Goal: Information Seeking & Learning: Get advice/opinions

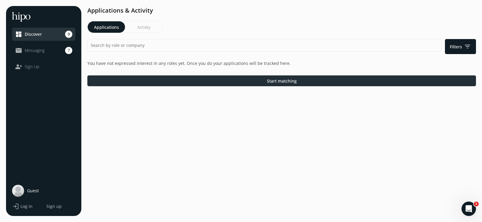
click at [214, 83] on div at bounding box center [281, 81] width 388 height 11
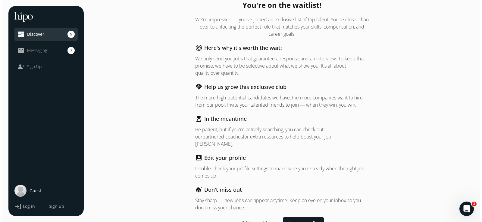
scroll to position [14, 0]
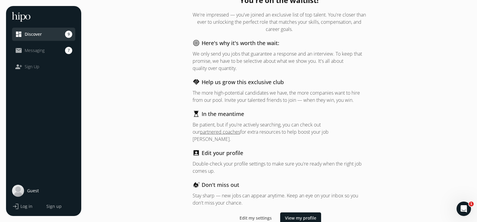
click at [40, 51] on span "Messaging" at bounding box center [35, 51] width 20 height 6
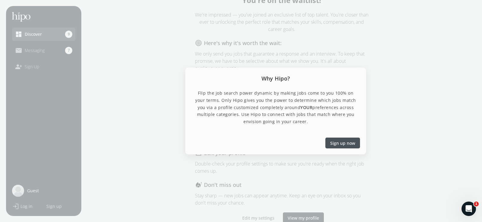
click at [338, 142] on span "Sign up now" at bounding box center [342, 143] width 25 height 6
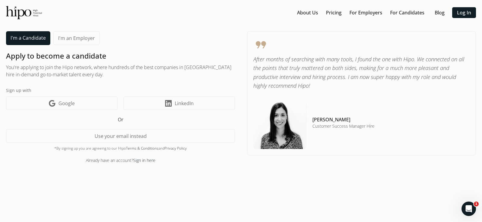
click at [17, 37] on link "I'm a Candidate" at bounding box center [28, 38] width 44 height 14
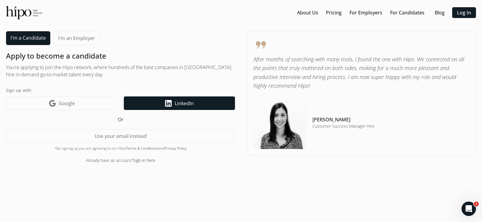
click at [155, 105] on link "LinkedIn icon LinkedIn" at bounding box center [179, 104] width 111 height 14
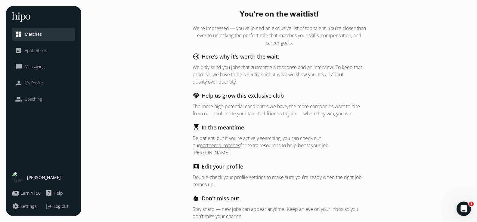
click at [39, 67] on span "Messaging" at bounding box center [35, 67] width 20 height 6
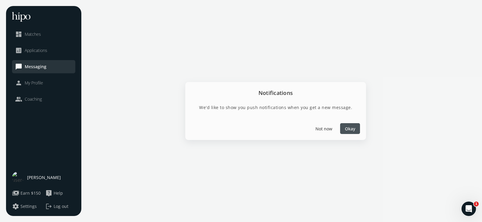
click at [58, 49] on link "analytics Applications" at bounding box center [43, 50] width 57 height 7
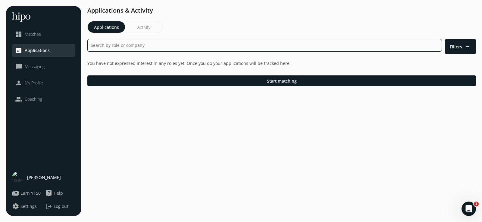
click at [177, 44] on input at bounding box center [264, 45] width 354 height 13
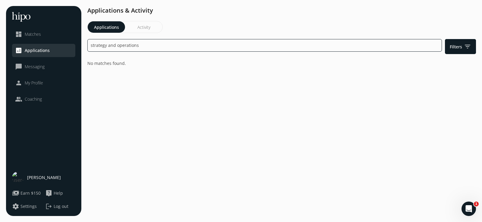
drag, startPoint x: 179, startPoint y: 44, endPoint x: 15, endPoint y: 49, distance: 163.2
click at [15, 49] on div "menu close dashboard Matches analytics Applications chat_bubble_outline Messagi…" at bounding box center [241, 111] width 470 height 210
type input "strategy"
drag, startPoint x: 138, startPoint y: 48, endPoint x: 64, endPoint y: 45, distance: 73.8
click at [64, 45] on div "menu close dashboard Matches analytics Applications chat_bubble_outline Messagi…" at bounding box center [241, 111] width 470 height 210
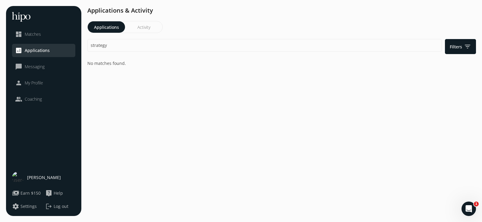
click at [51, 96] on link "people Coaching" at bounding box center [43, 99] width 57 height 7
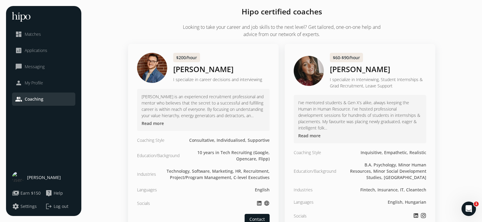
click at [264, 143] on div "Consultative, Individualised, Supportive" at bounding box center [229, 140] width 80 height 6
click at [187, 82] on p "I specialize in career decisions and interviewing" at bounding box center [217, 79] width 89 height 6
click at [54, 93] on li "person My Profile" at bounding box center [43, 99] width 63 height 13
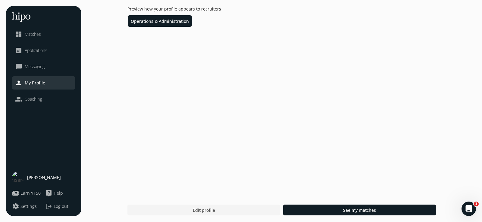
click at [39, 82] on span "My Profile" at bounding box center [35, 83] width 20 height 6
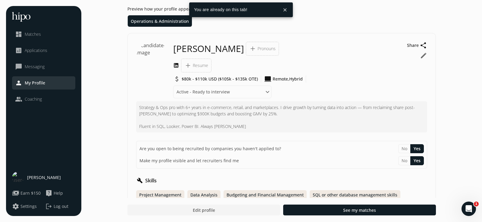
click at [44, 99] on link "people Coaching" at bounding box center [43, 99] width 57 height 7
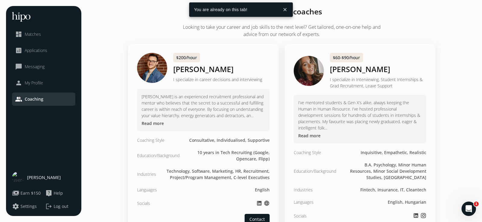
click at [44, 93] on li "person My Profile" at bounding box center [43, 99] width 63 height 13
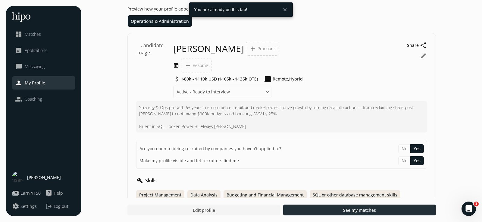
click at [309, 210] on div at bounding box center [359, 210] width 153 height 11
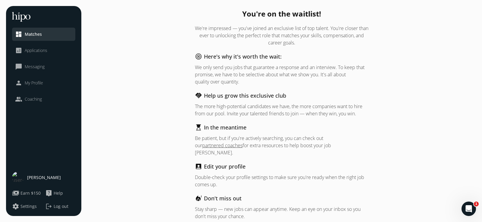
drag, startPoint x: 322, startPoint y: 182, endPoint x: 358, endPoint y: 198, distance: 38.7
click at [343, 222] on html "“Strive not to be a success, but rather to be of value.” – Albert Einstein menu…" at bounding box center [241, 111] width 482 height 222
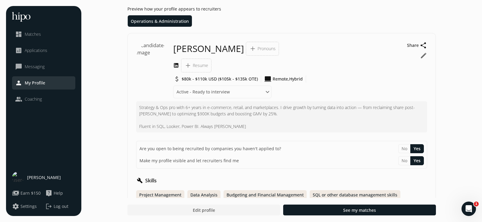
click at [57, 100] on link "people Coaching" at bounding box center [43, 99] width 57 height 7
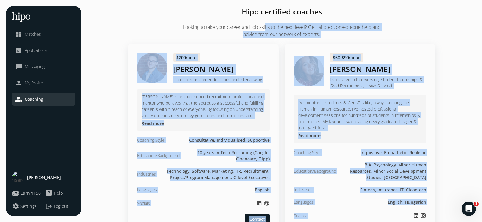
drag, startPoint x: 263, startPoint y: 27, endPoint x: 335, endPoint y: 234, distance: 219.1
click at [335, 222] on html "“Strive not to be a success, but rather to be of value.” – Albert Einstein menu…" at bounding box center [241, 111] width 482 height 222
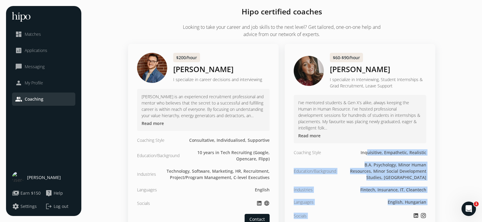
drag, startPoint x: 368, startPoint y: 153, endPoint x: 394, endPoint y: 232, distance: 83.3
click at [394, 222] on html "“Strive not to be a success, but rather to be of value.” – Albert Einstein menu…" at bounding box center [241, 111] width 482 height 222
click at [432, 151] on div "$60-$90/hour Andrea Kedves I specialize in Interviewing, Student Internships & …" at bounding box center [359, 145] width 151 height 203
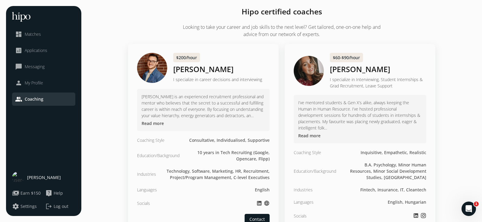
drag, startPoint x: 465, startPoint y: 135, endPoint x: 467, endPoint y: 139, distance: 3.8
click at [24, 194] on span "Earn $150" at bounding box center [30, 194] width 20 height 6
